Goal: Information Seeking & Learning: Learn about a topic

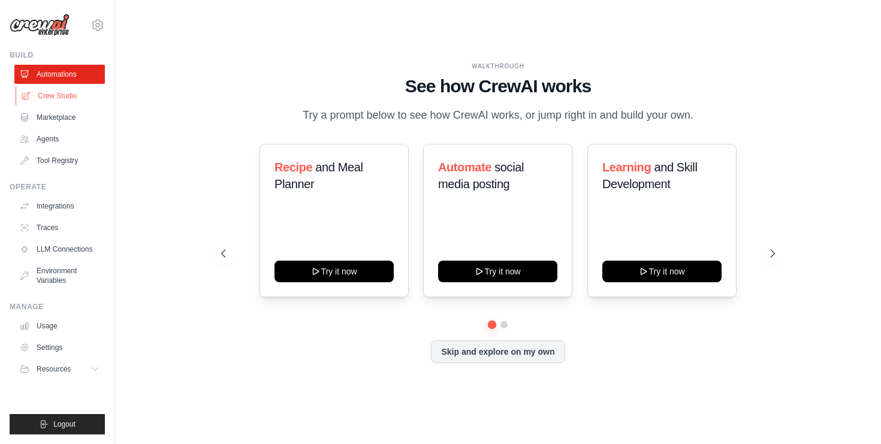
click at [67, 92] on link "Crew Studio" at bounding box center [61, 95] width 91 height 19
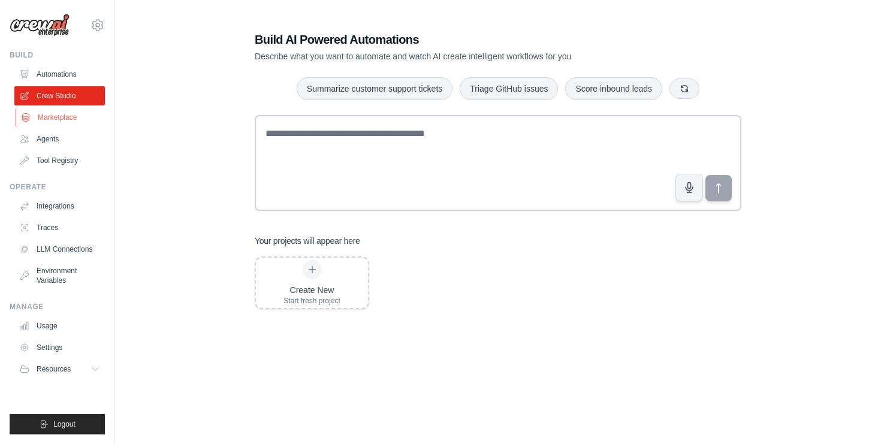
click at [65, 124] on link "Marketplace" at bounding box center [61, 117] width 91 height 19
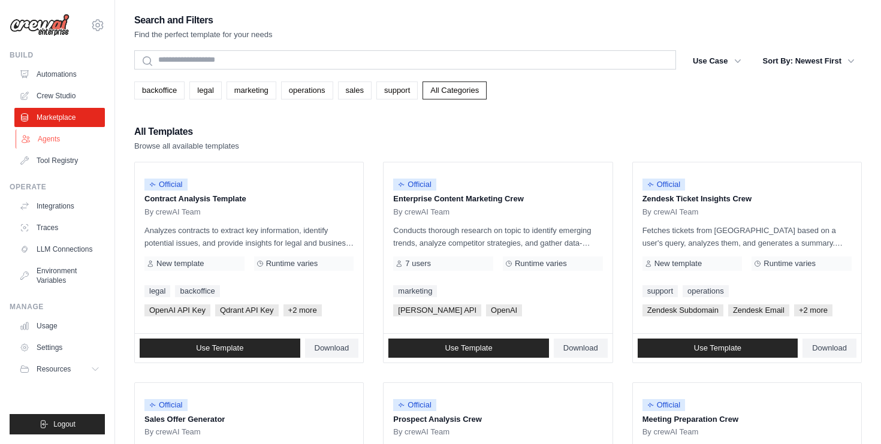
click at [65, 137] on link "Agents" at bounding box center [61, 139] width 91 height 19
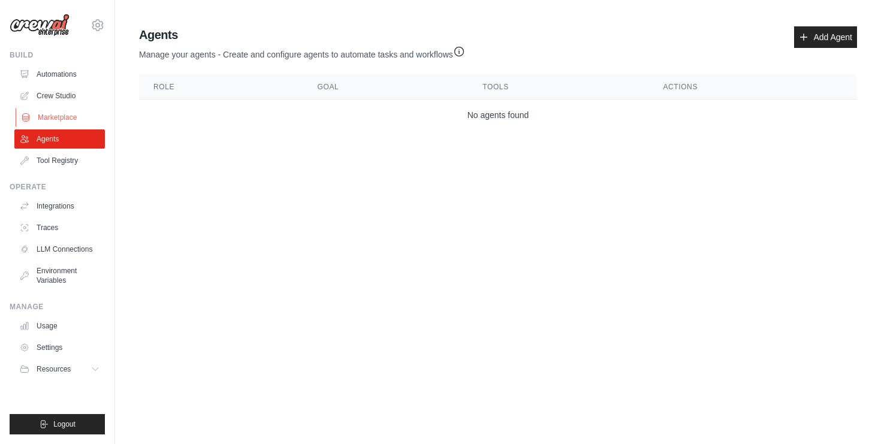
click at [65, 124] on link "Marketplace" at bounding box center [61, 117] width 91 height 19
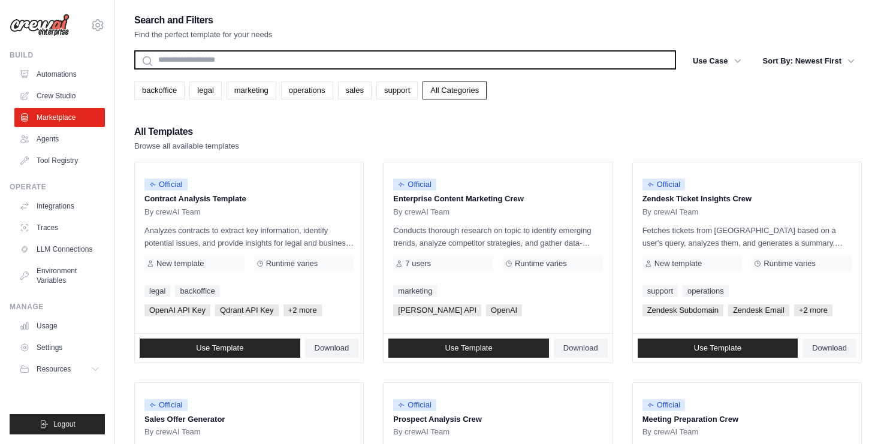
click at [320, 62] on input "text" at bounding box center [405, 59] width 542 height 19
click at [309, 58] on input "text" at bounding box center [405, 59] width 542 height 19
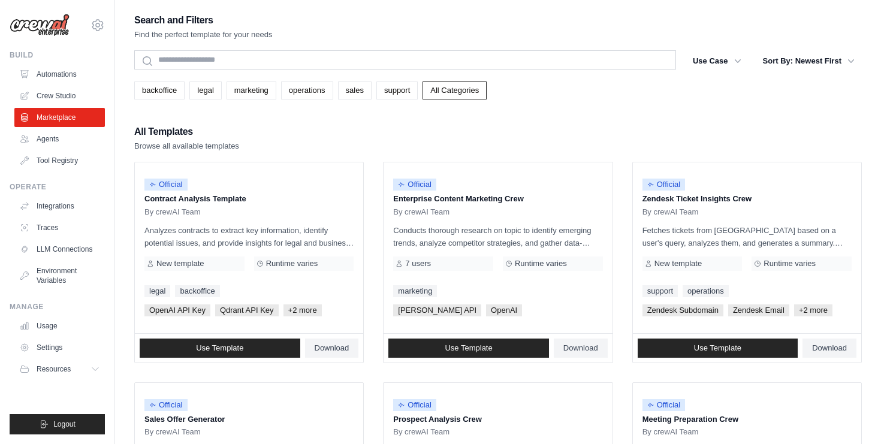
click at [310, 31] on div "Search and Filters Find the perfect template for your needs" at bounding box center [498, 26] width 728 height 29
click at [209, 86] on link "legal" at bounding box center [205, 91] width 32 height 18
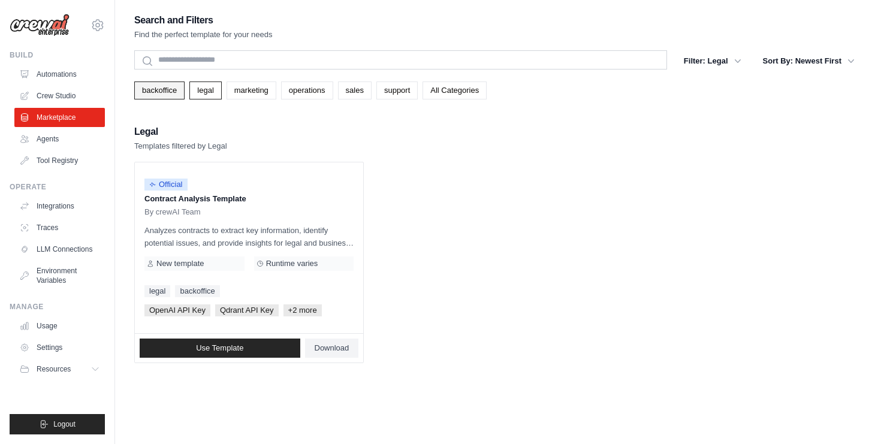
click at [175, 92] on link "backoffice" at bounding box center [159, 91] width 50 height 18
click at [251, 94] on link "marketing" at bounding box center [252, 91] width 50 height 18
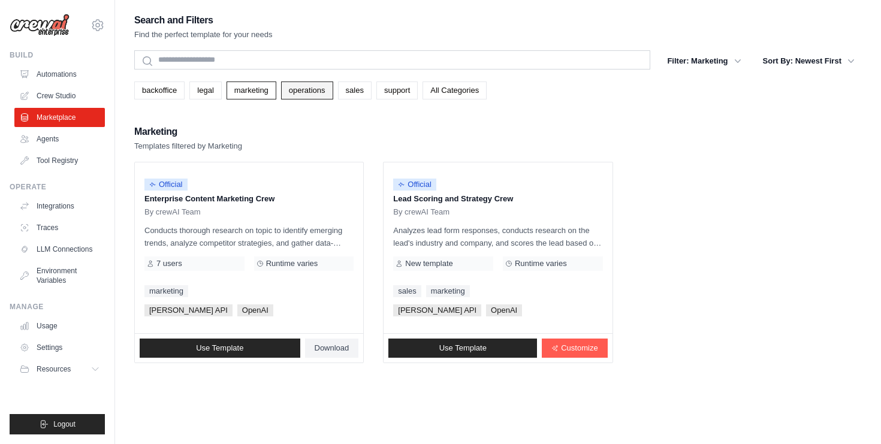
click at [305, 94] on link "operations" at bounding box center [307, 91] width 52 height 18
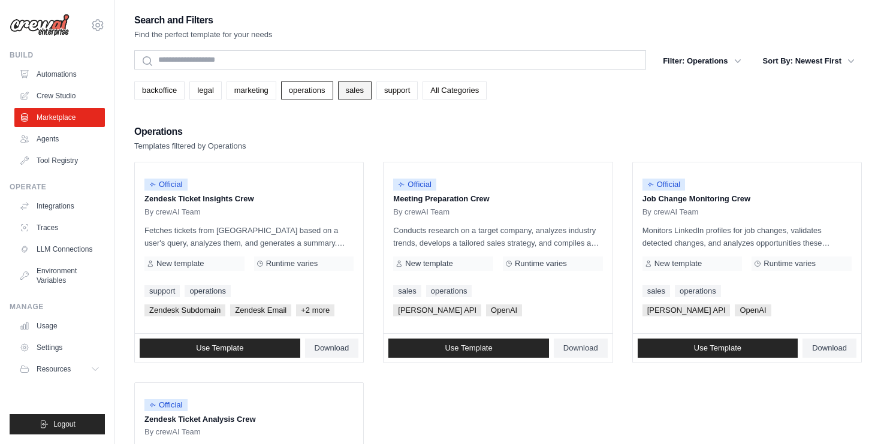
click at [345, 93] on link "sales" at bounding box center [355, 91] width 34 height 18
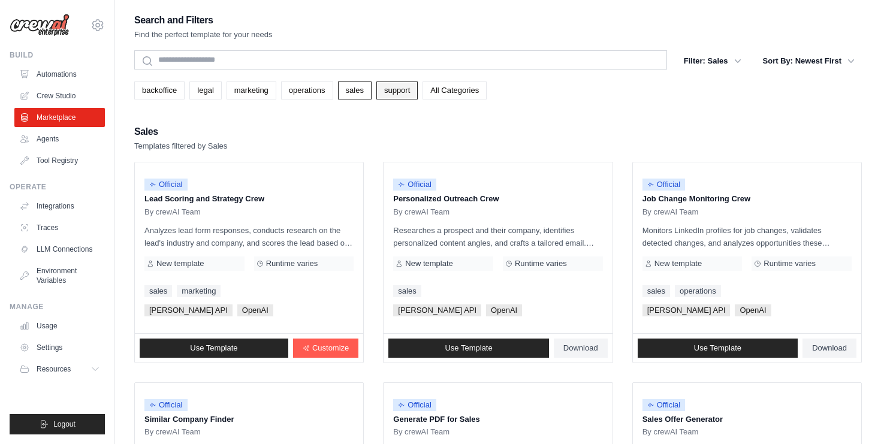
click at [390, 91] on link "support" at bounding box center [397, 91] width 41 height 18
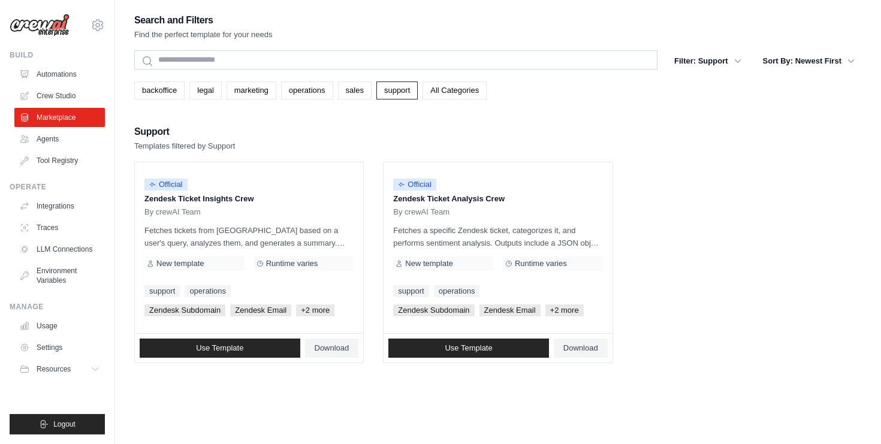
click at [458, 79] on div "backoffice legal marketing operations sales support All Categories" at bounding box center [498, 86] width 728 height 28
click at [462, 93] on link "All Categories" at bounding box center [455, 91] width 64 height 18
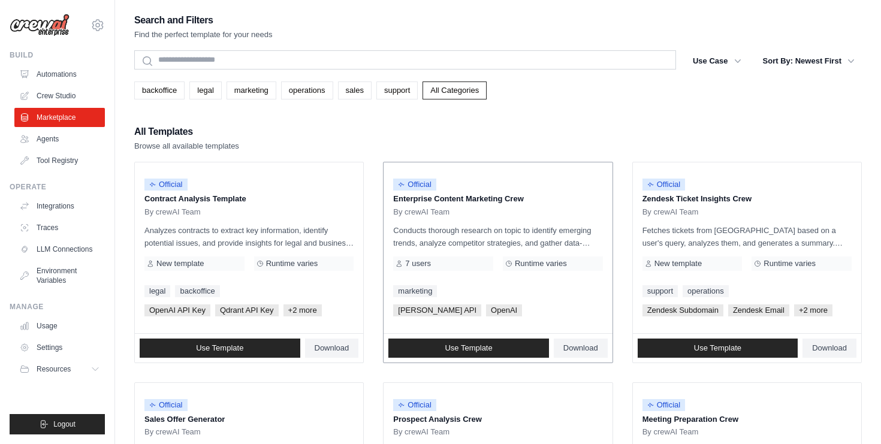
scroll to position [667, 0]
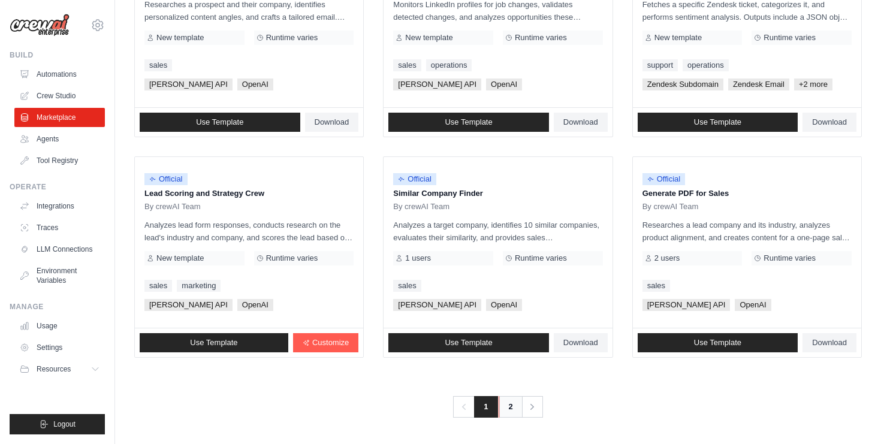
click at [513, 407] on link "2" at bounding box center [511, 407] width 24 height 22
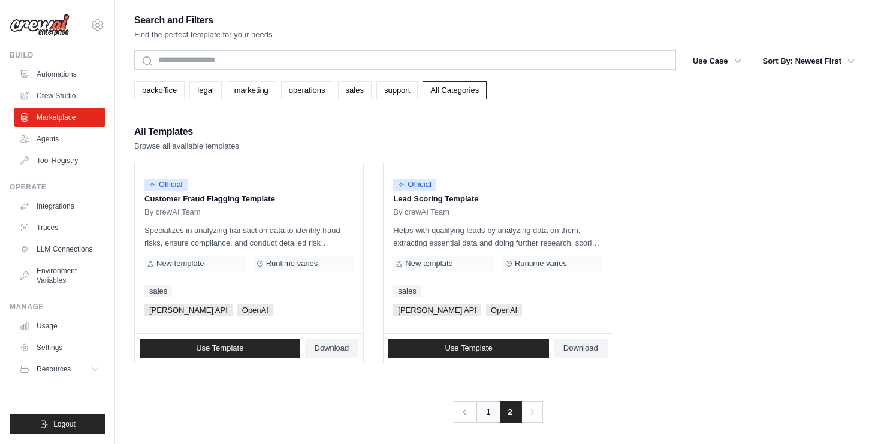
click at [488, 417] on link "1" at bounding box center [488, 413] width 24 height 22
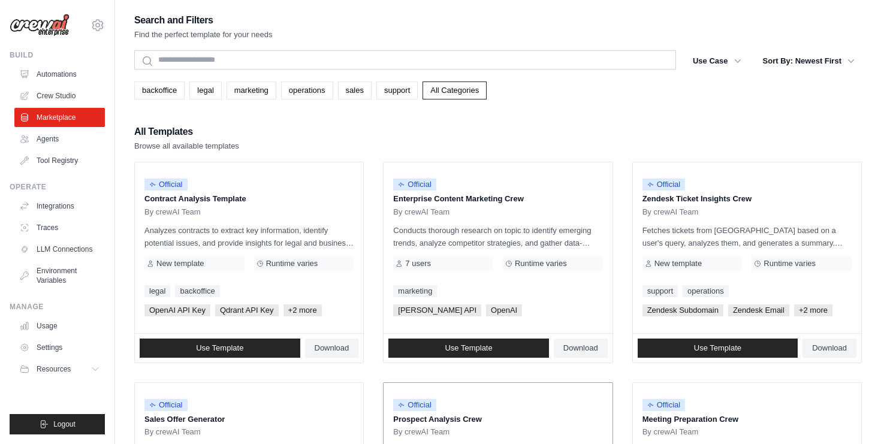
scroll to position [667, 0]
